Goal: Task Accomplishment & Management: Use online tool/utility

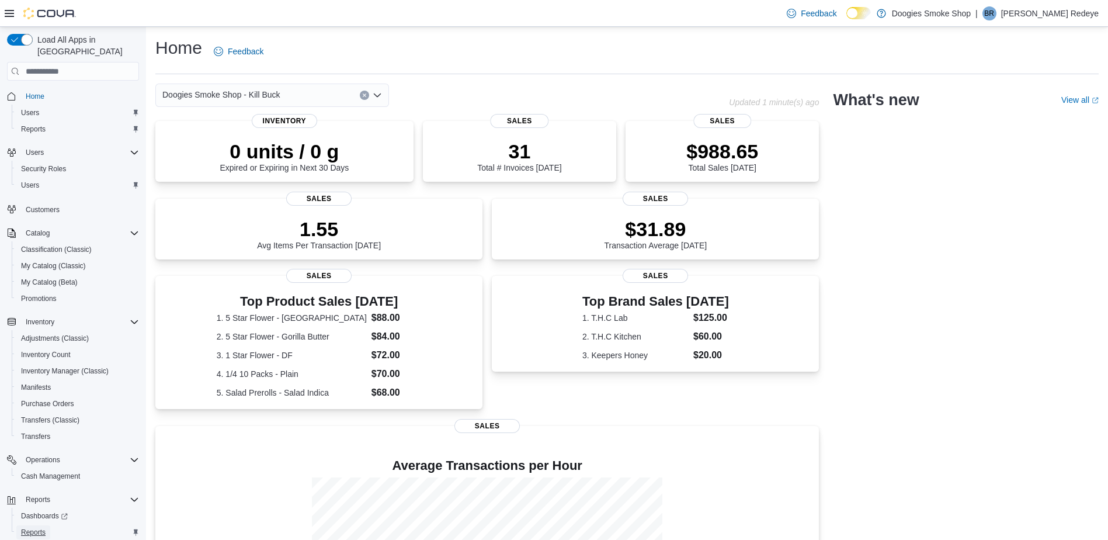
click at [41, 528] on span "Reports" at bounding box center [33, 532] width 25 height 9
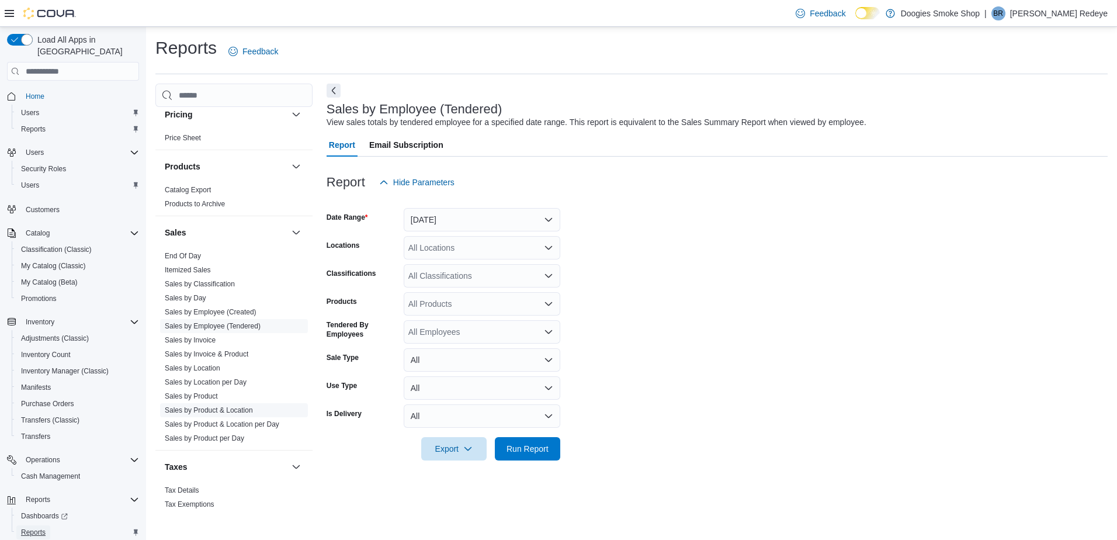
scroll to position [547, 0]
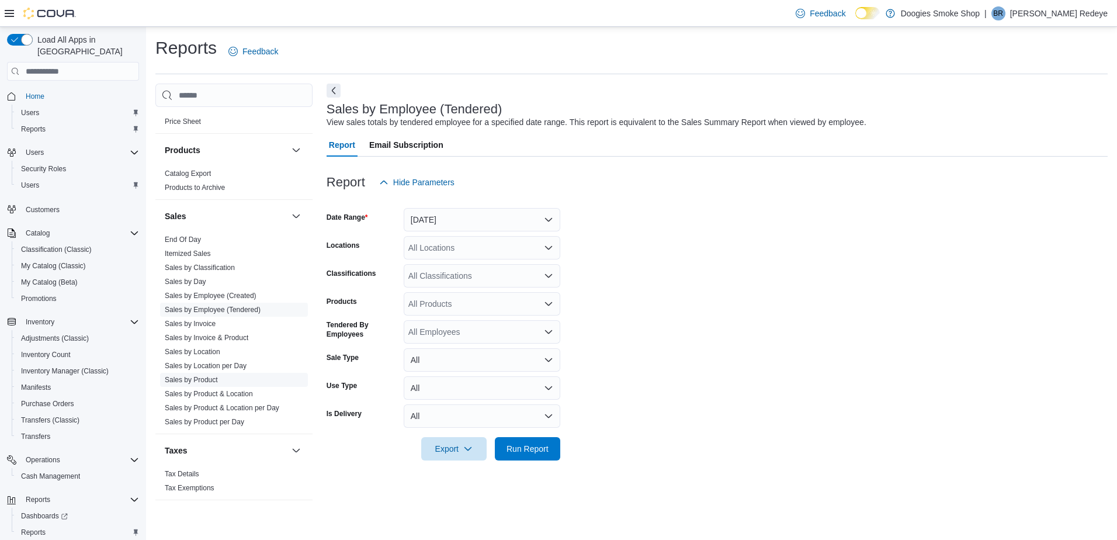
click at [210, 375] on span "Sales by Product" at bounding box center [234, 380] width 148 height 14
click at [210, 383] on link "Sales by Product" at bounding box center [191, 380] width 53 height 8
click at [451, 220] on button "[DATE]" at bounding box center [482, 219] width 157 height 23
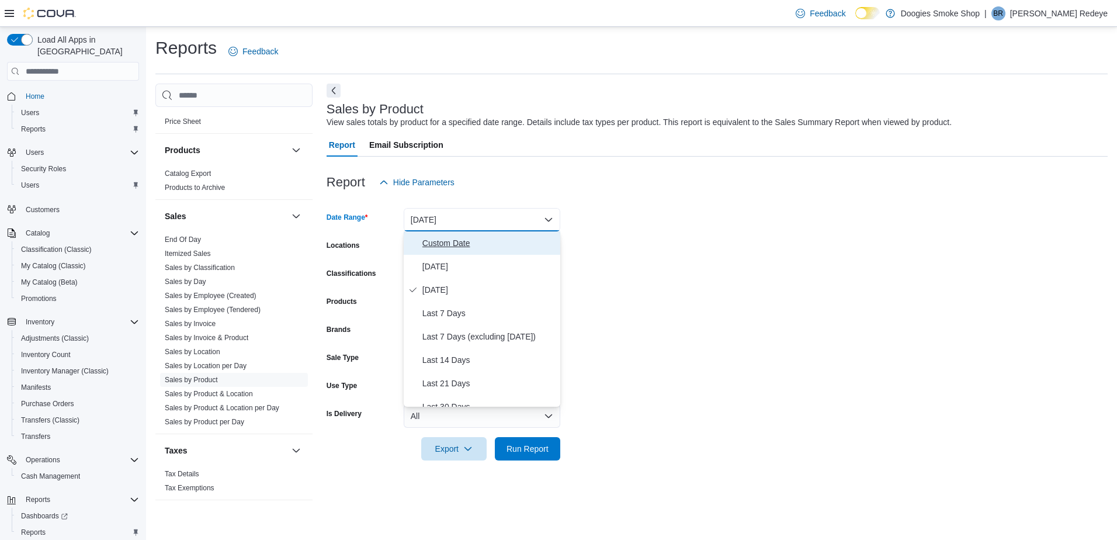
click at [451, 247] on span "Custom Date" at bounding box center [488, 243] width 133 height 14
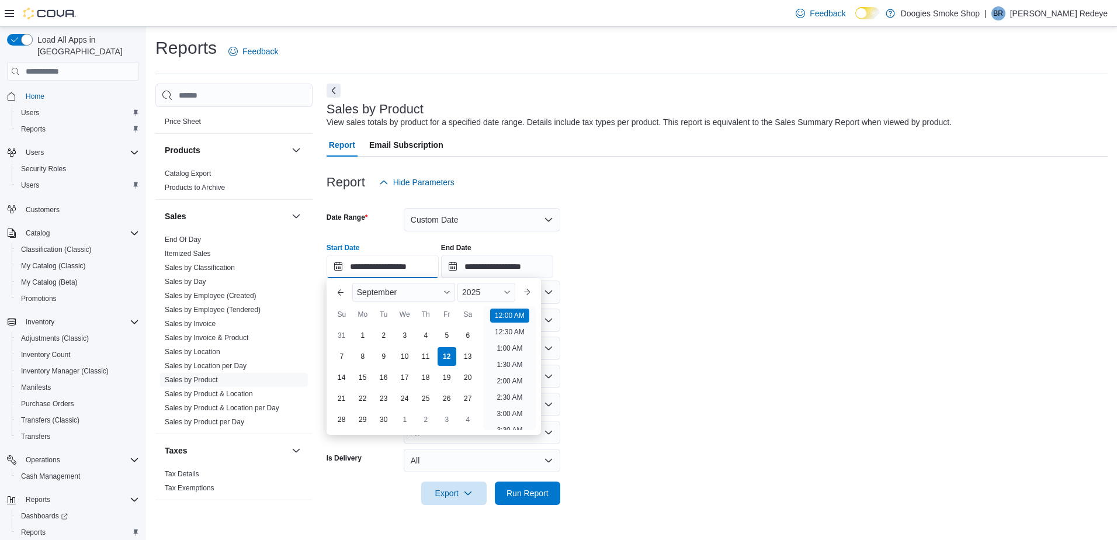
click at [419, 273] on input "**********" at bounding box center [383, 266] width 112 height 23
click at [340, 294] on button "Previous Month" at bounding box center [340, 292] width 19 height 19
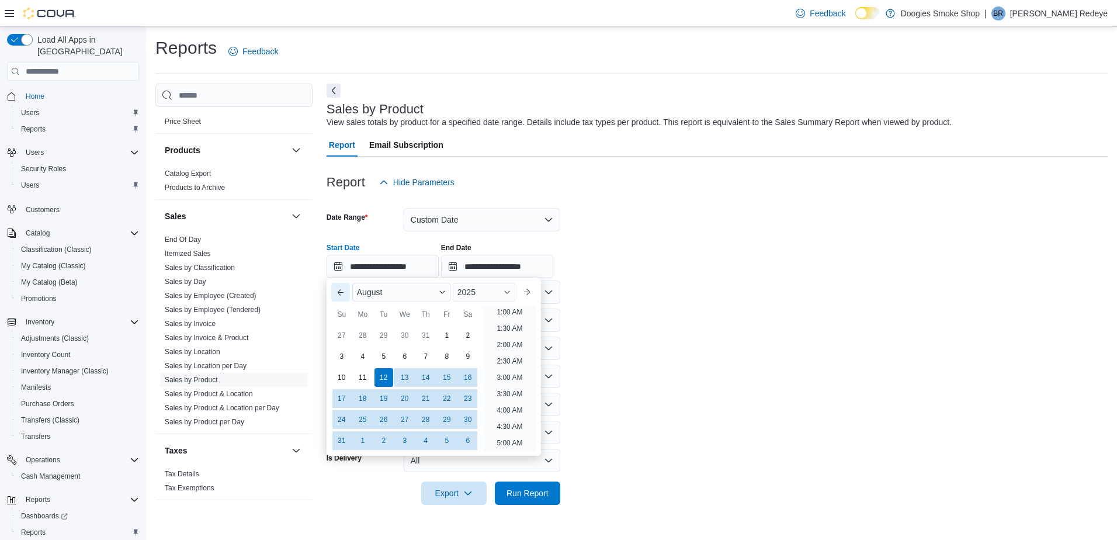
scroll to position [2, 0]
click at [445, 334] on div "1" at bounding box center [446, 335] width 20 height 20
type input "**********"
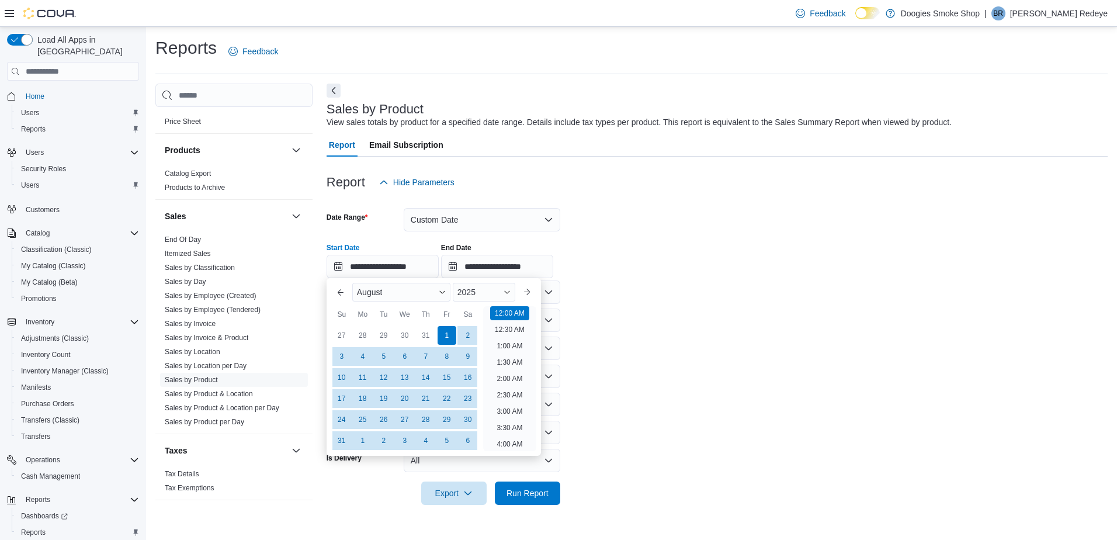
click at [686, 295] on form "**********" at bounding box center [717, 349] width 781 height 311
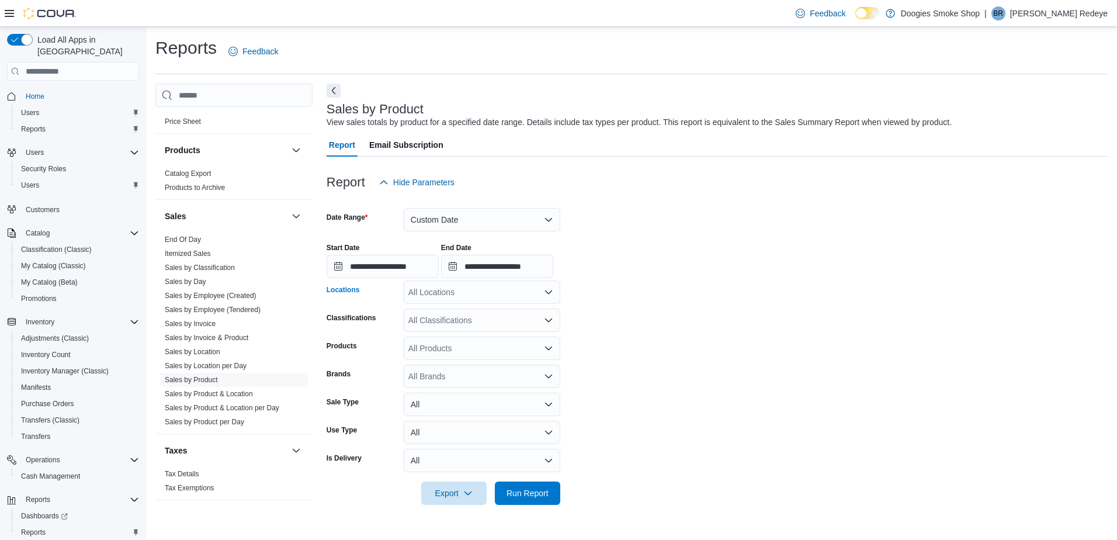
click at [523, 298] on div "All Locations" at bounding box center [482, 291] width 157 height 23
click at [512, 331] on span "Doogies Smoke Shop - [PERSON_NAME]" at bounding box center [506, 329] width 154 height 12
drag, startPoint x: 689, startPoint y: 353, endPoint x: 684, endPoint y: 356, distance: 6.5
click at [689, 354] on form "**********" at bounding box center [717, 349] width 781 height 311
click at [445, 325] on div "All Classifications" at bounding box center [482, 319] width 157 height 23
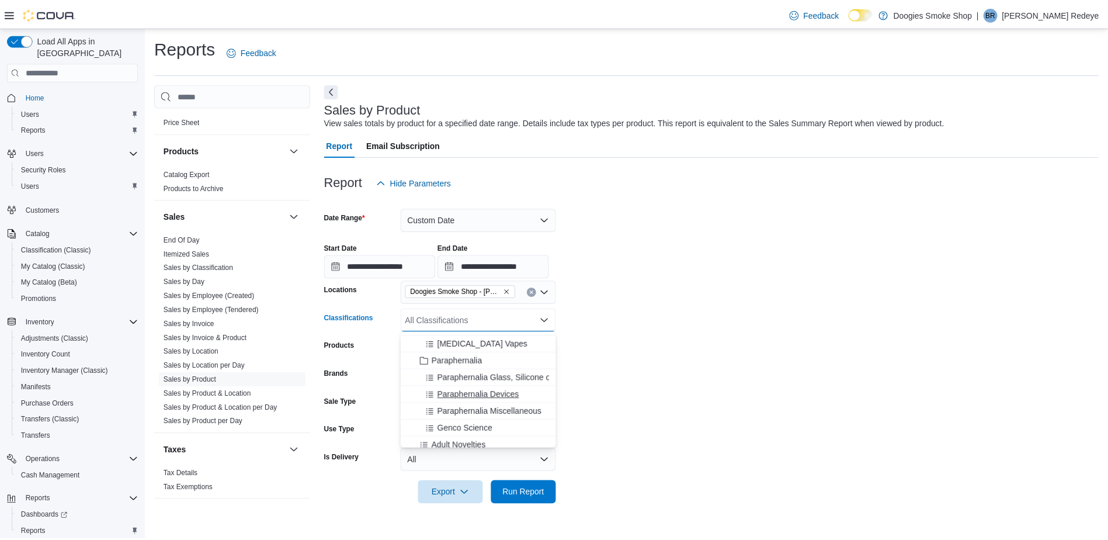
scroll to position [903, 0]
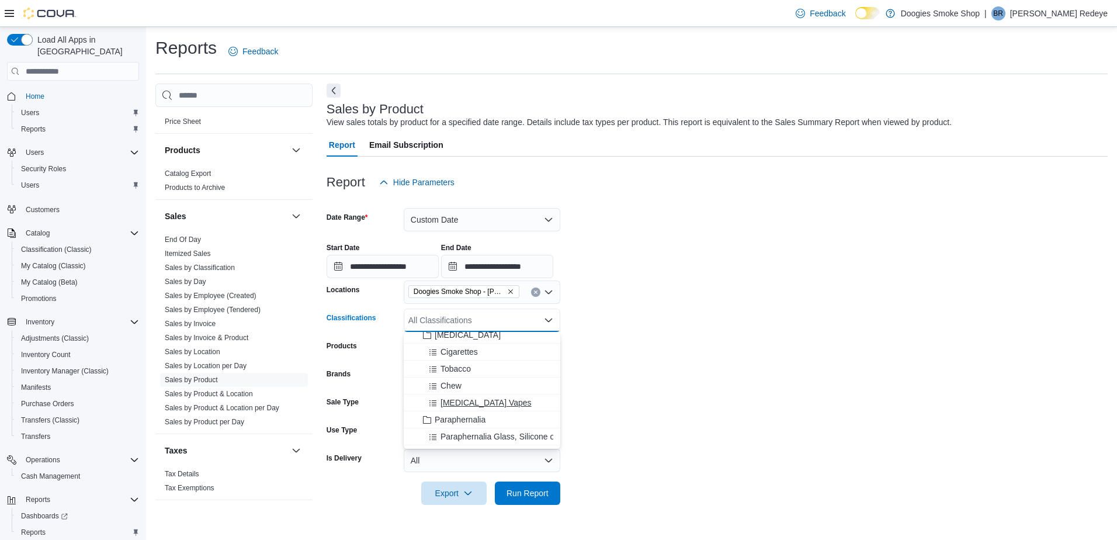
click at [484, 401] on span "[MEDICAL_DATA] Vapes" at bounding box center [486, 403] width 91 height 12
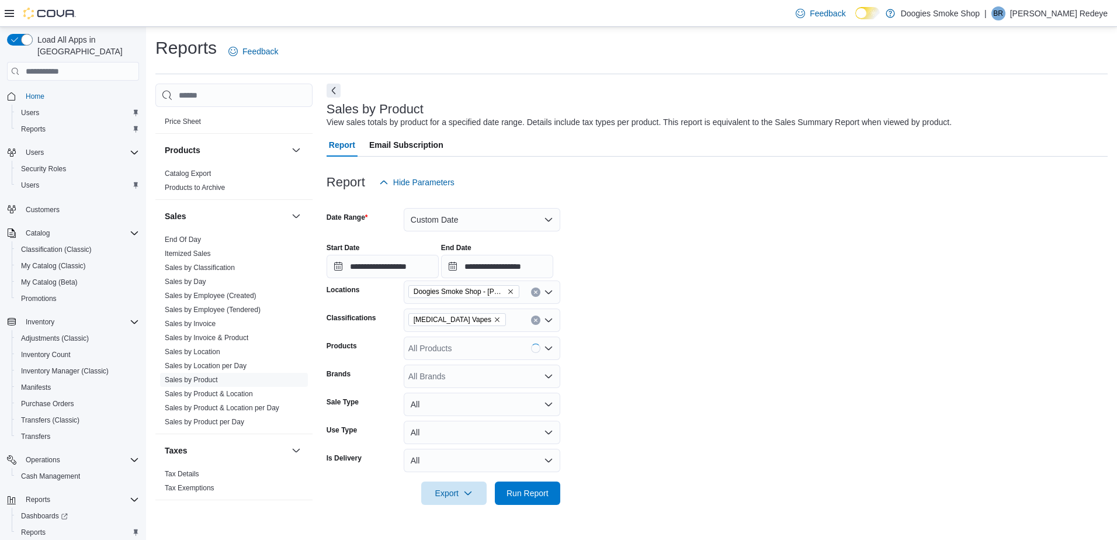
drag, startPoint x: 793, startPoint y: 401, endPoint x: 705, endPoint y: 412, distance: 88.9
click at [792, 401] on form "**********" at bounding box center [717, 349] width 781 height 311
click at [552, 493] on span "Run Report" at bounding box center [527, 492] width 51 height 23
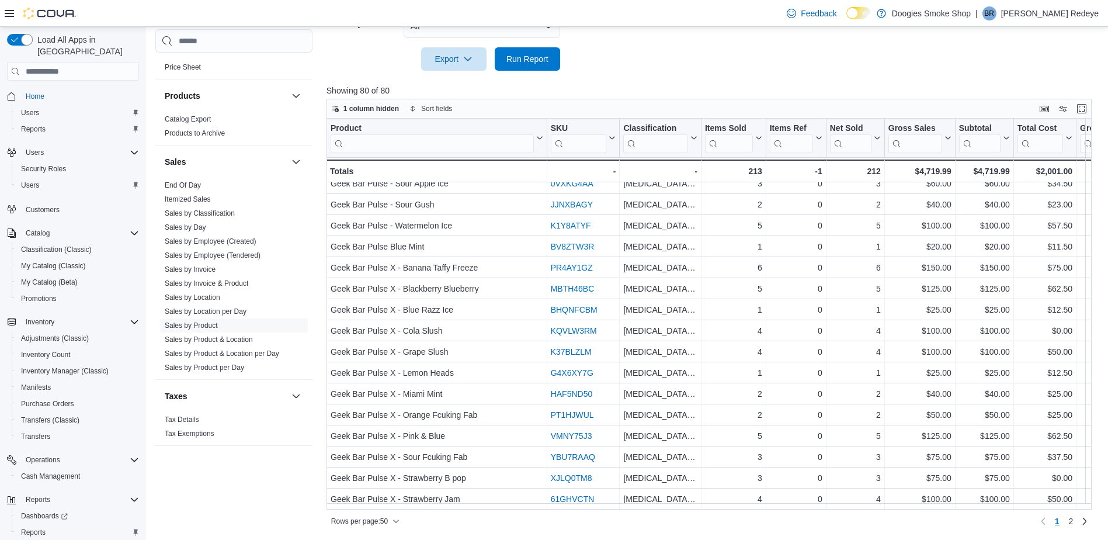
scroll to position [730, 0]
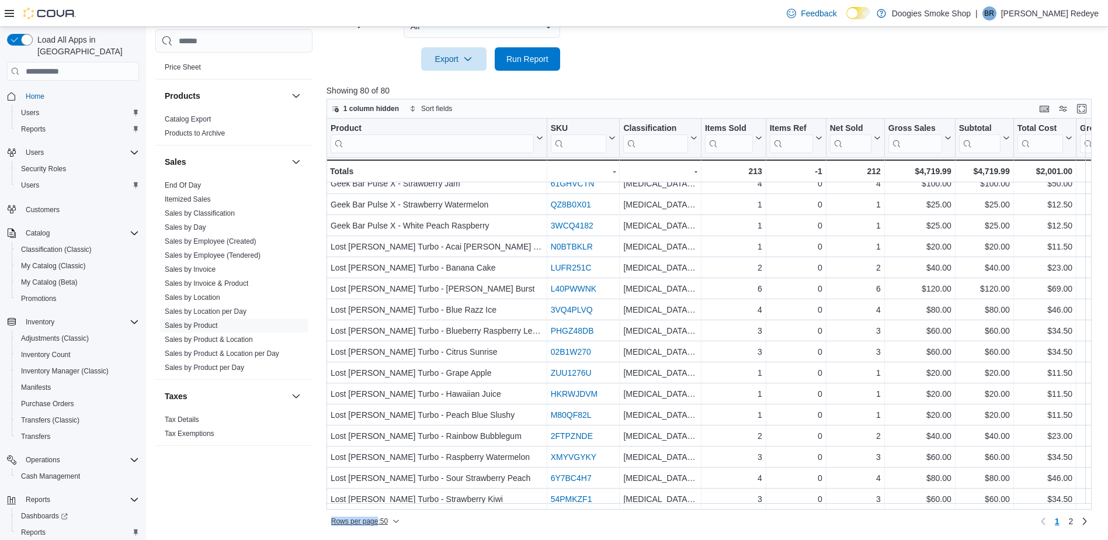
click at [376, 515] on div "Rows per page : 50 Page 1 of 2 1 2" at bounding box center [710, 521] width 766 height 19
click at [374, 519] on span "Rows per page : 50" at bounding box center [359, 520] width 57 height 9
click at [387, 494] on span "100 rows" at bounding box center [380, 497] width 37 height 9
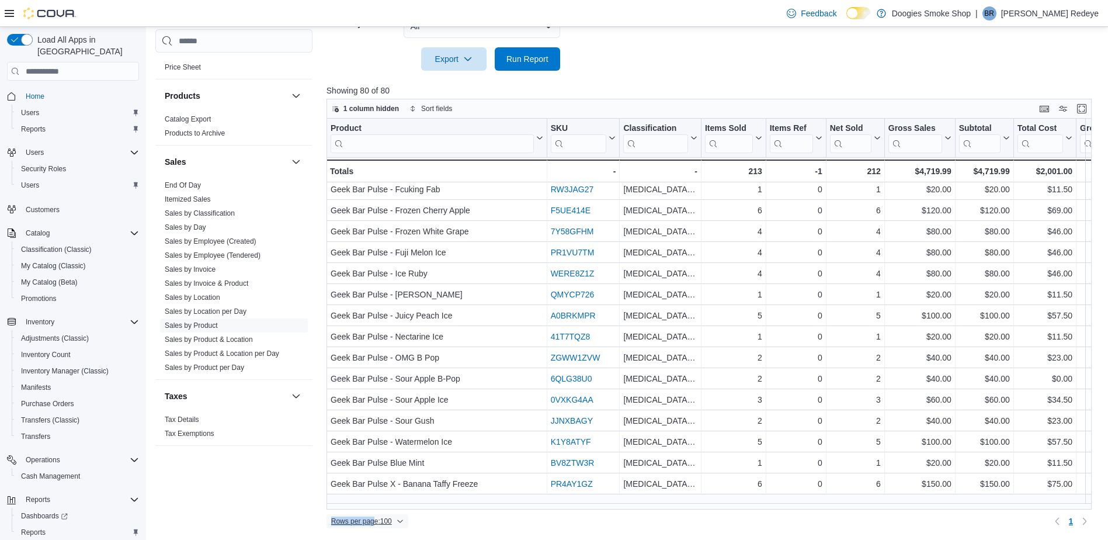
scroll to position [0, 0]
